Goal: Task Accomplishment & Management: Manage account settings

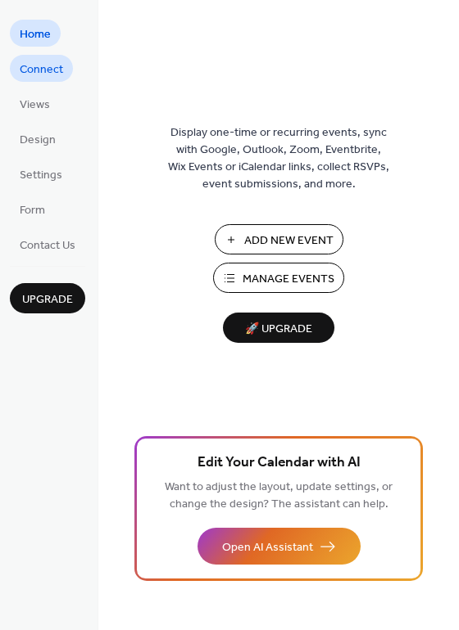
click at [44, 70] on span "Connect" at bounding box center [41, 69] width 43 height 17
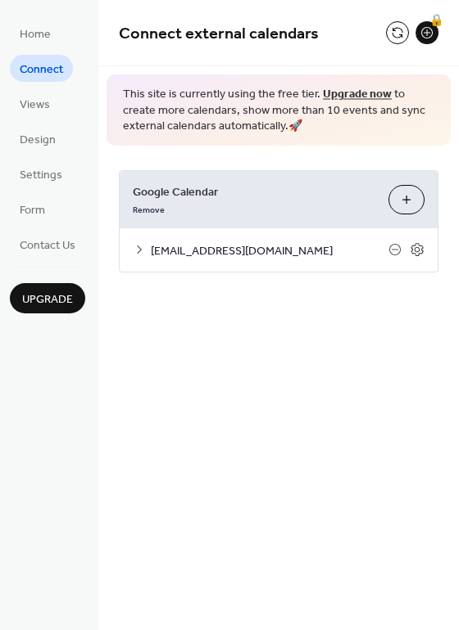
click at [138, 247] on icon at bounding box center [139, 249] width 13 height 13
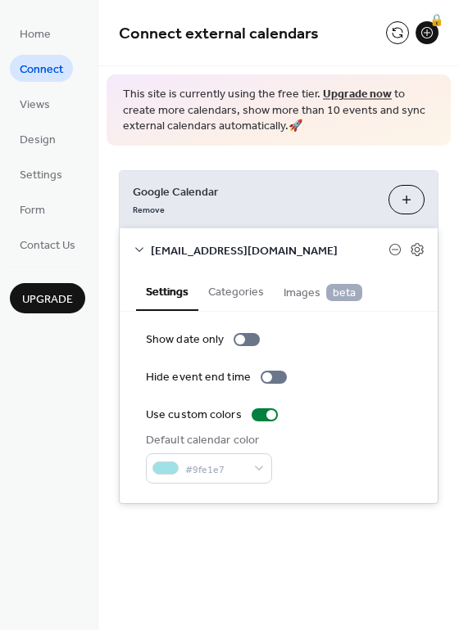
click at [141, 247] on icon at bounding box center [139, 249] width 13 height 13
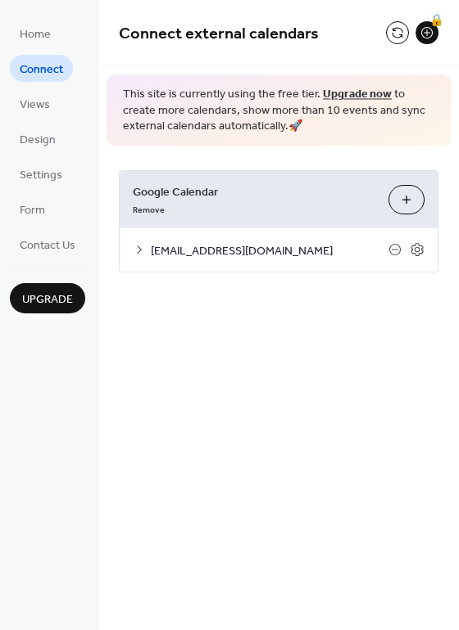
click at [141, 247] on icon at bounding box center [139, 249] width 13 height 13
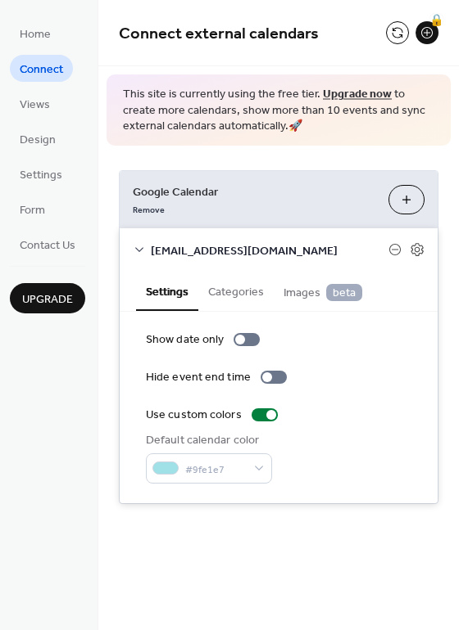
click at [141, 247] on icon at bounding box center [139, 249] width 13 height 13
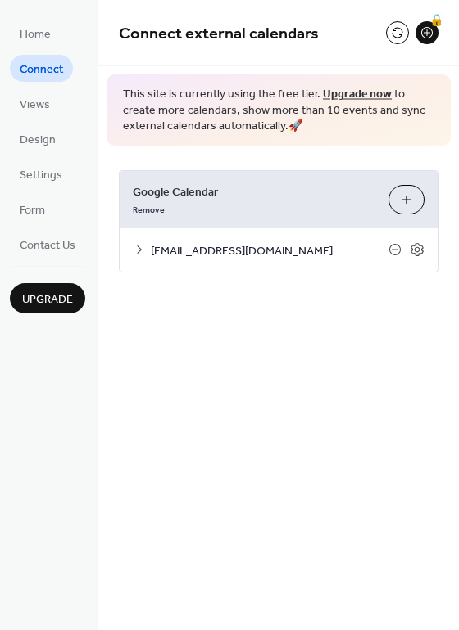
click at [413, 200] on button "Choose Calendars" at bounding box center [406, 199] width 36 height 29
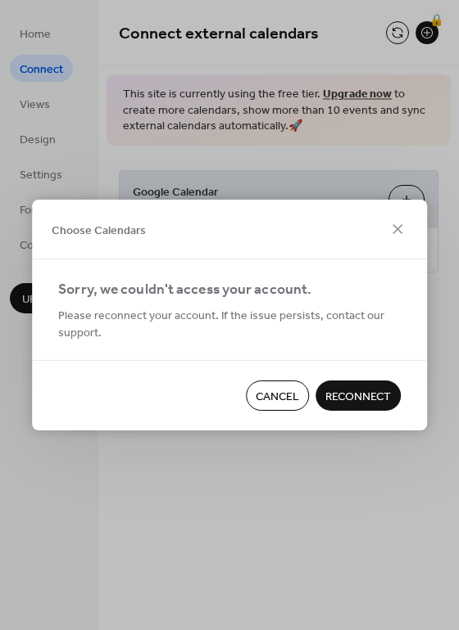
click at [342, 389] on span "Reconnect" at bounding box center [358, 397] width 66 height 17
click at [286, 400] on span "Cancel" at bounding box center [276, 397] width 43 height 17
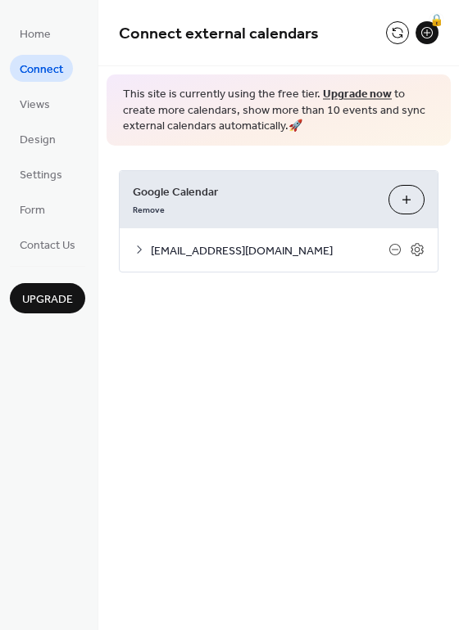
click at [409, 202] on button "Choose Calendars" at bounding box center [406, 199] width 36 height 29
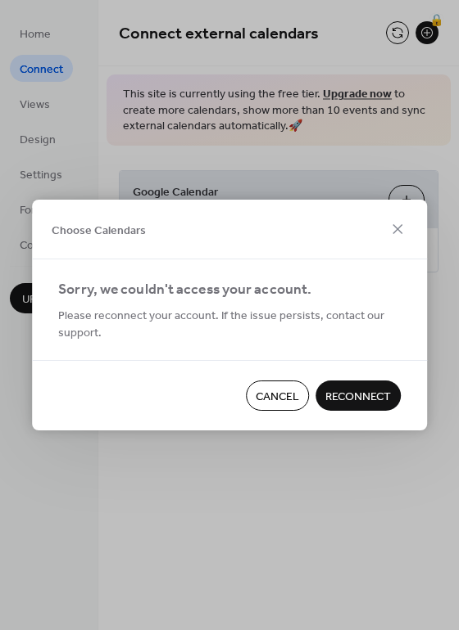
click at [283, 395] on span "Cancel" at bounding box center [276, 397] width 43 height 17
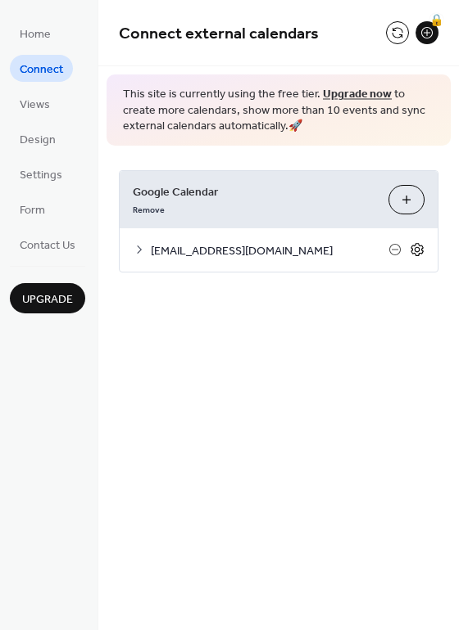
click at [411, 248] on icon at bounding box center [416, 249] width 15 height 15
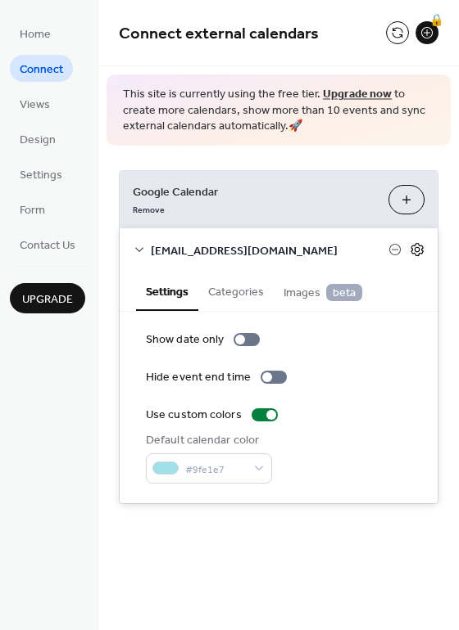
click at [417, 253] on icon at bounding box center [416, 249] width 15 height 15
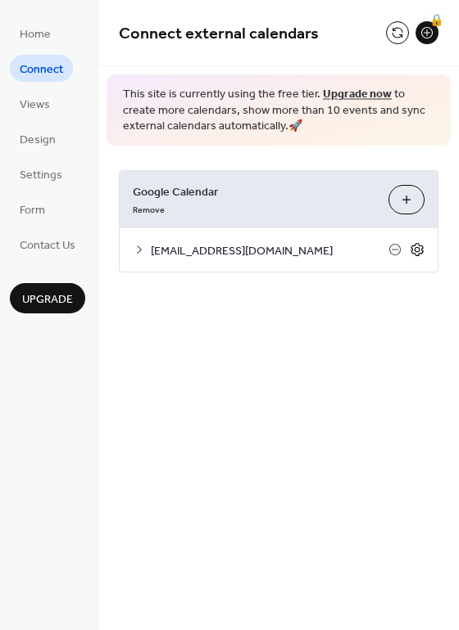
click at [418, 247] on icon at bounding box center [416, 249] width 15 height 15
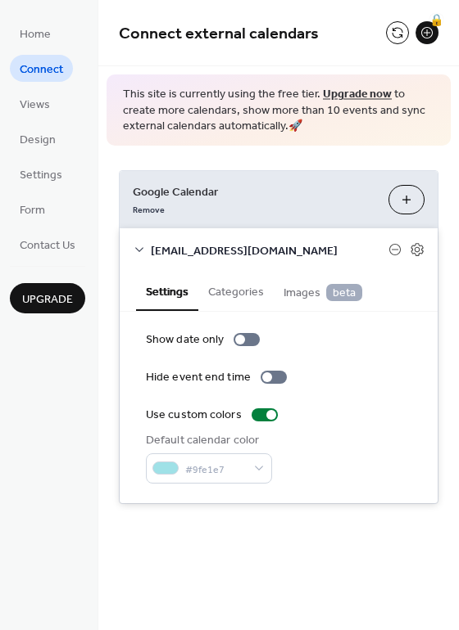
click at [239, 287] on button "Categories" at bounding box center [235, 291] width 75 height 38
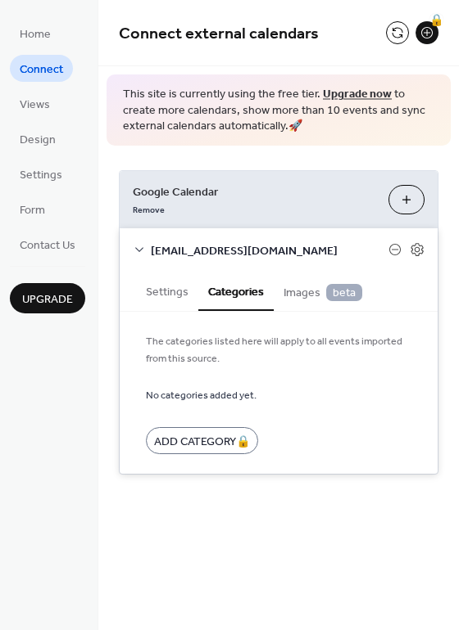
click at [310, 287] on span "Images beta" at bounding box center [322, 293] width 79 height 18
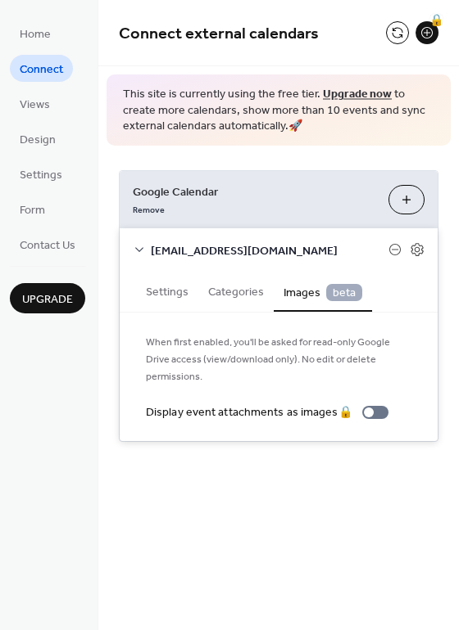
click at [165, 290] on button "Settings" at bounding box center [167, 291] width 62 height 38
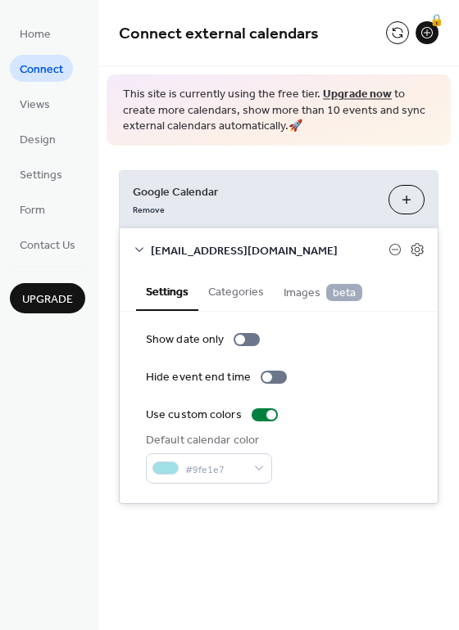
click at [142, 250] on icon at bounding box center [139, 249] width 13 height 13
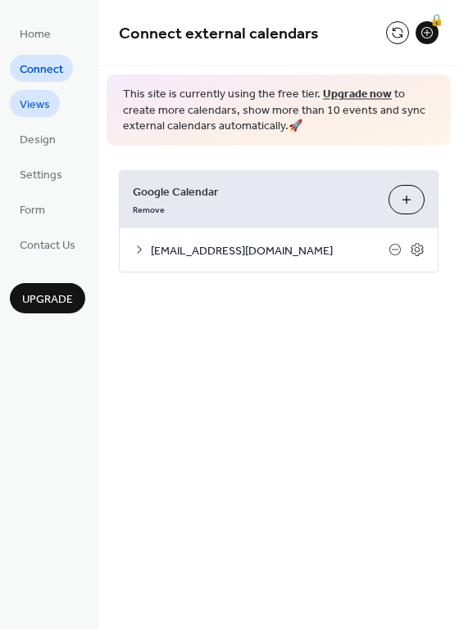
click at [34, 108] on span "Views" at bounding box center [35, 105] width 30 height 17
